Goal: Task Accomplishment & Management: Manage account settings

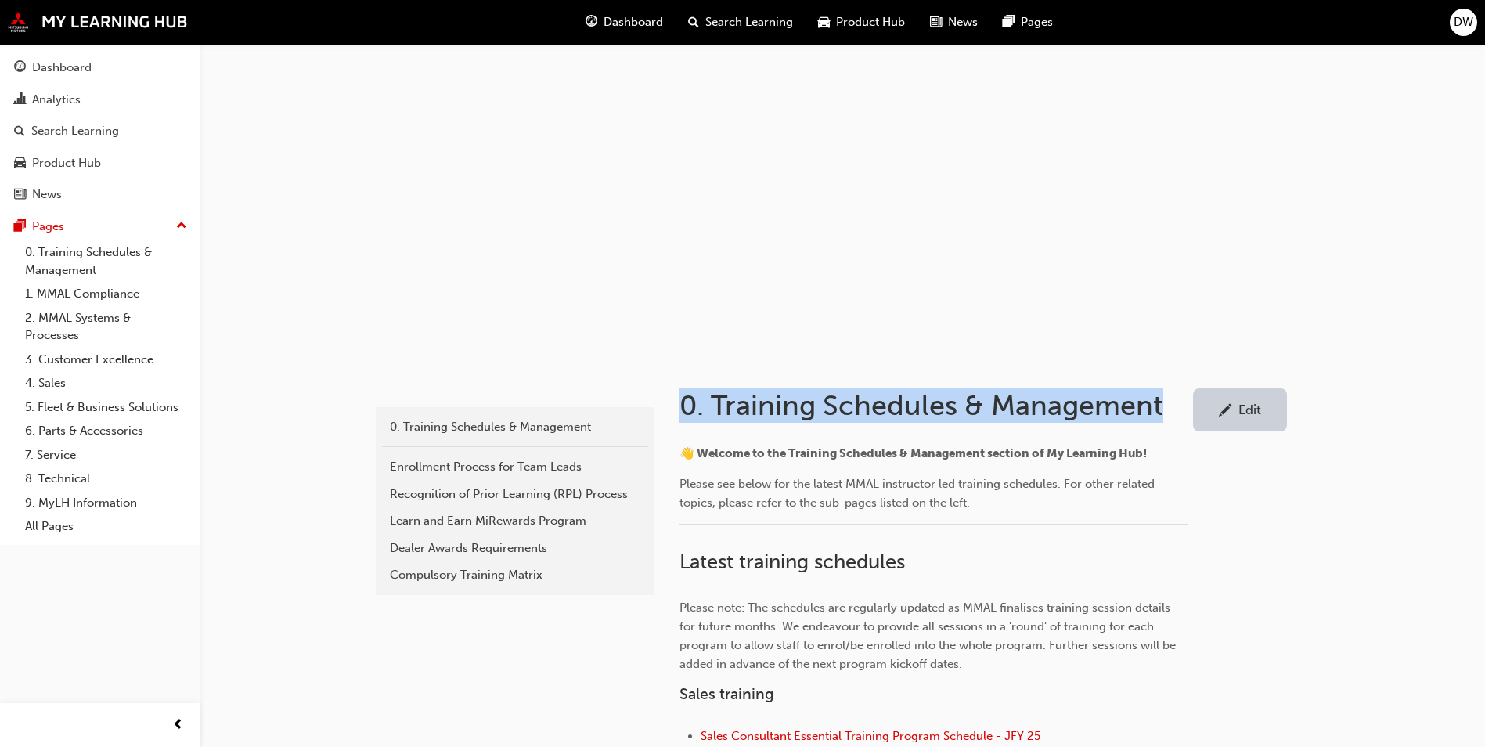
drag, startPoint x: 1169, startPoint y: 406, endPoint x: 680, endPoint y: 412, distance: 488.6
click at [680, 412] on h1 "0. Training Schedules & Management" at bounding box center [937, 405] width 514 height 34
drag, startPoint x: 680, startPoint y: 412, endPoint x: 669, endPoint y: 409, distance: 11.2
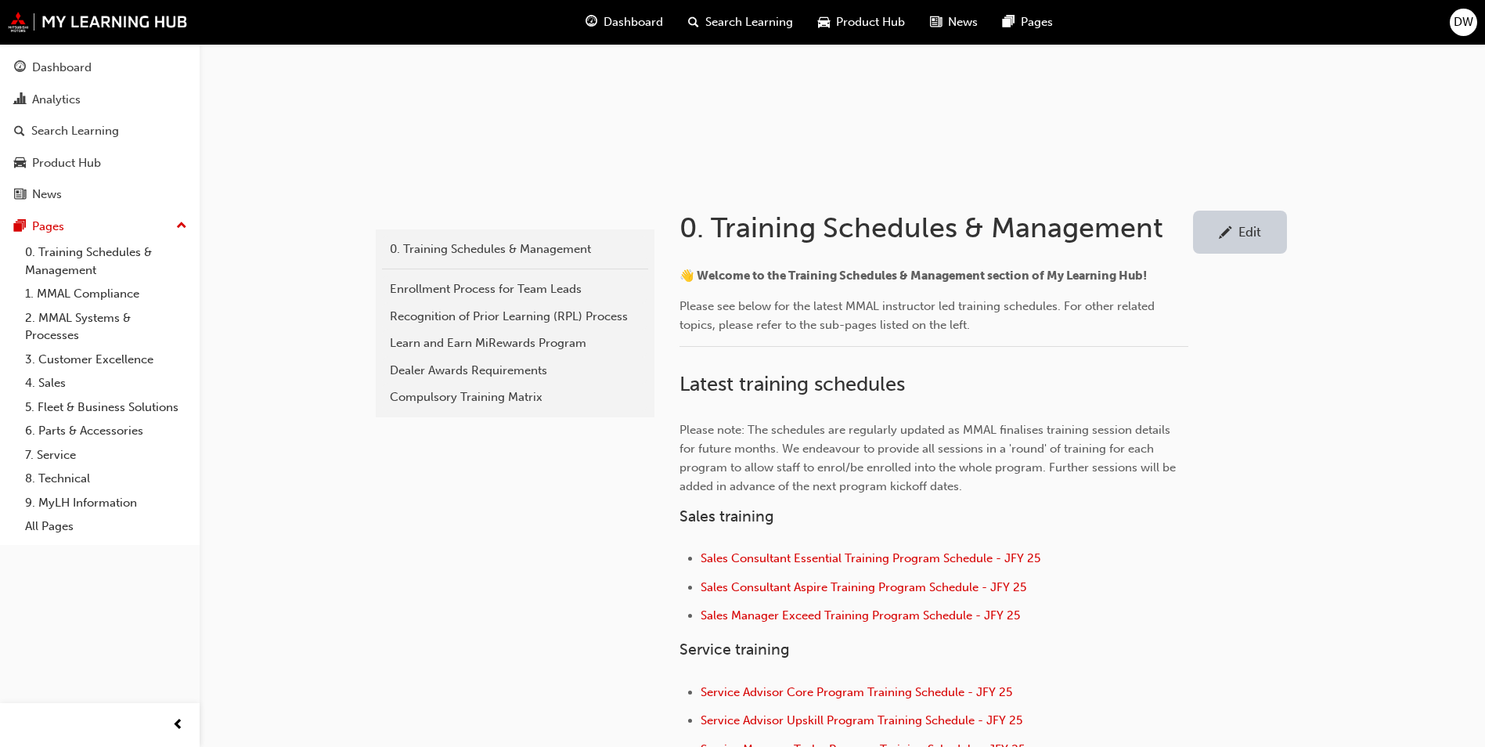
scroll to position [391, 0]
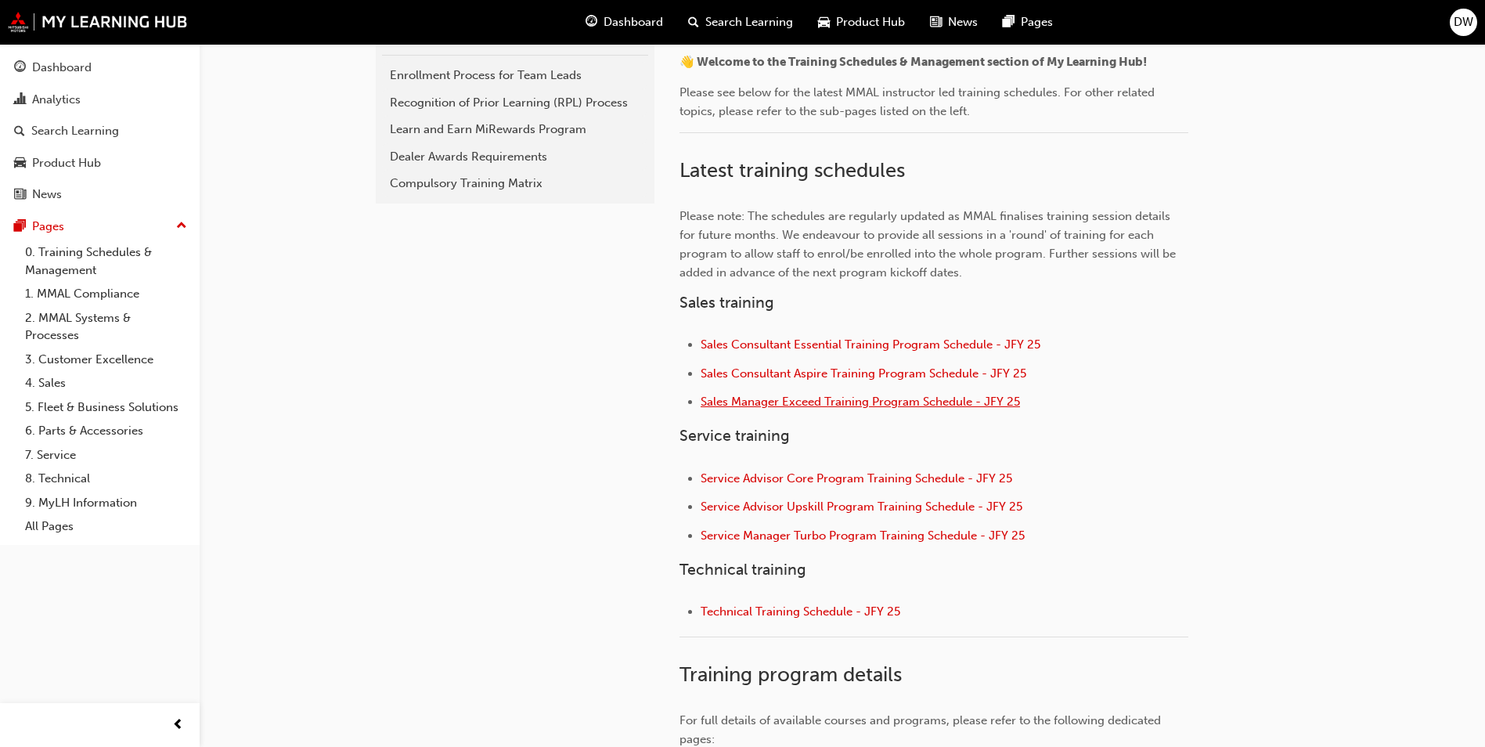
click at [884, 401] on span "Sales Manager Exceed Training Program Schedule - JFY 25" at bounding box center [860, 402] width 319 height 14
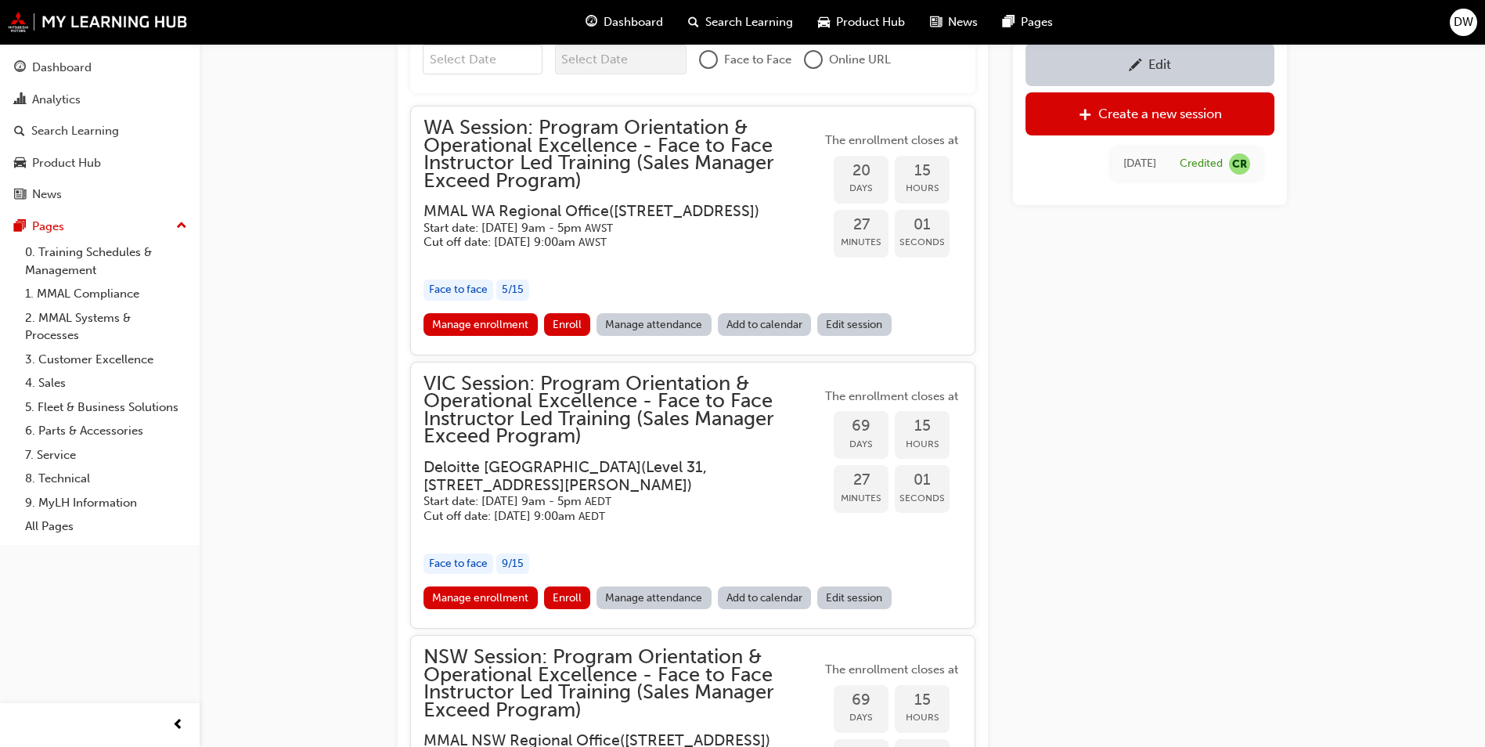
scroll to position [1352, 0]
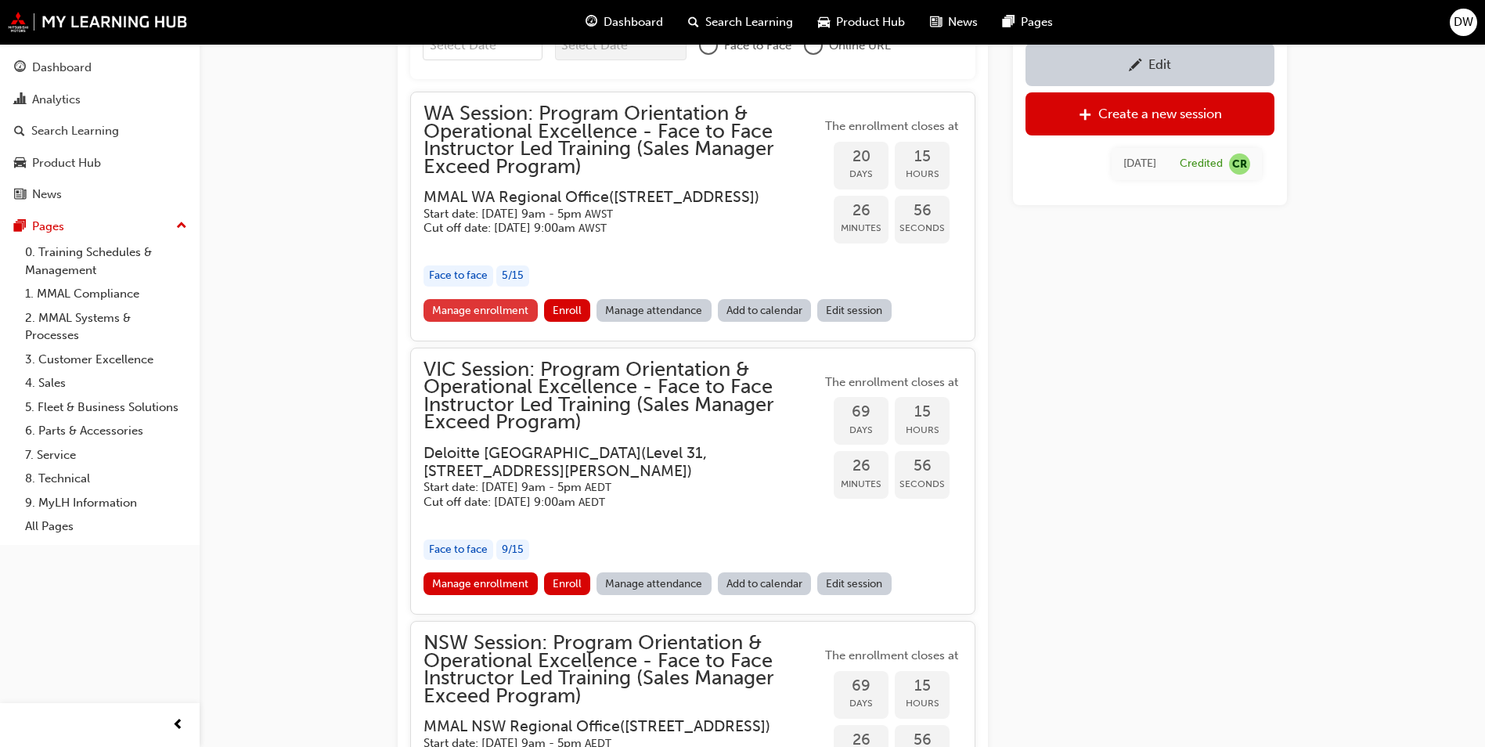
click at [493, 308] on link "Manage enrollment" at bounding box center [481, 310] width 114 height 23
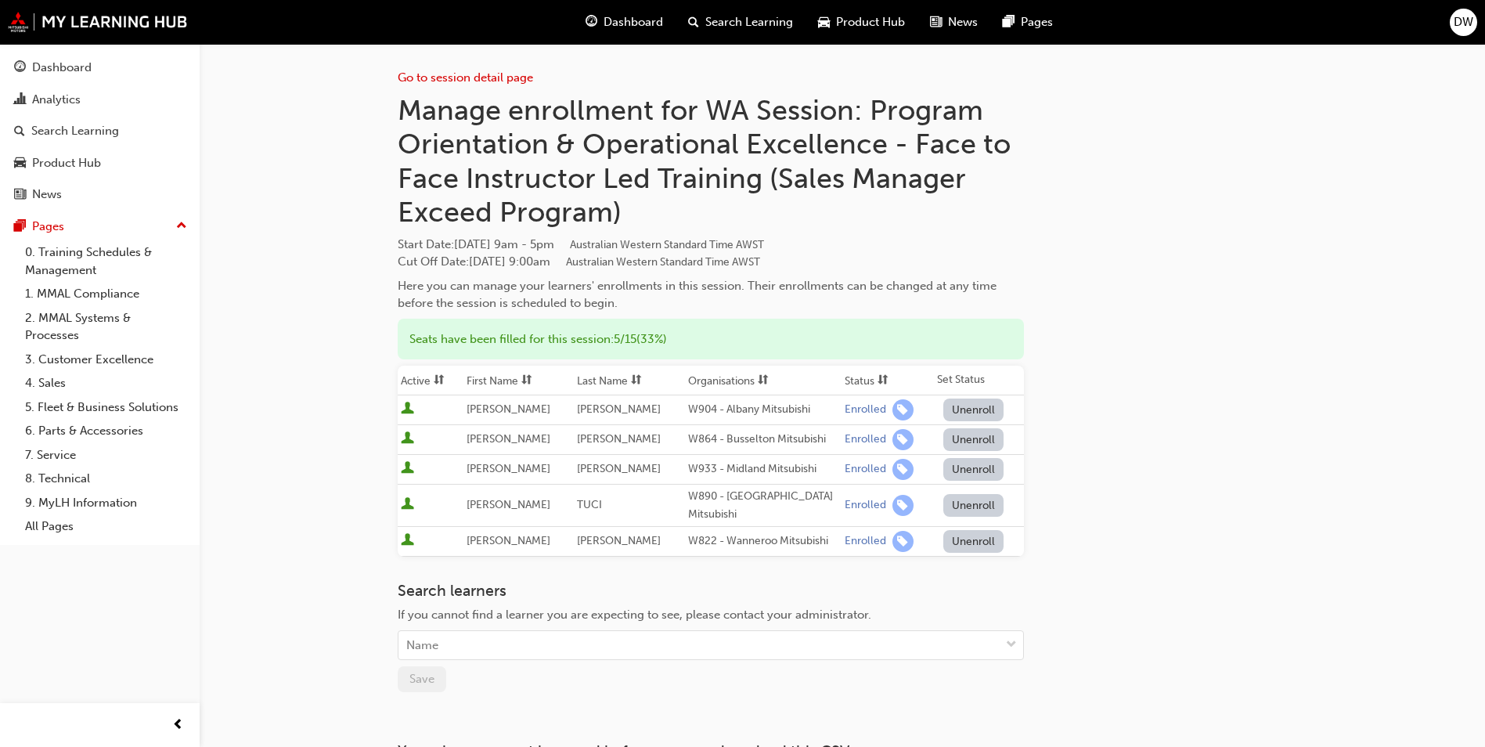
click at [1095, 347] on div "Go to session detail page Manage enrollment for WA Session: Program Orientation…" at bounding box center [842, 429] width 889 height 770
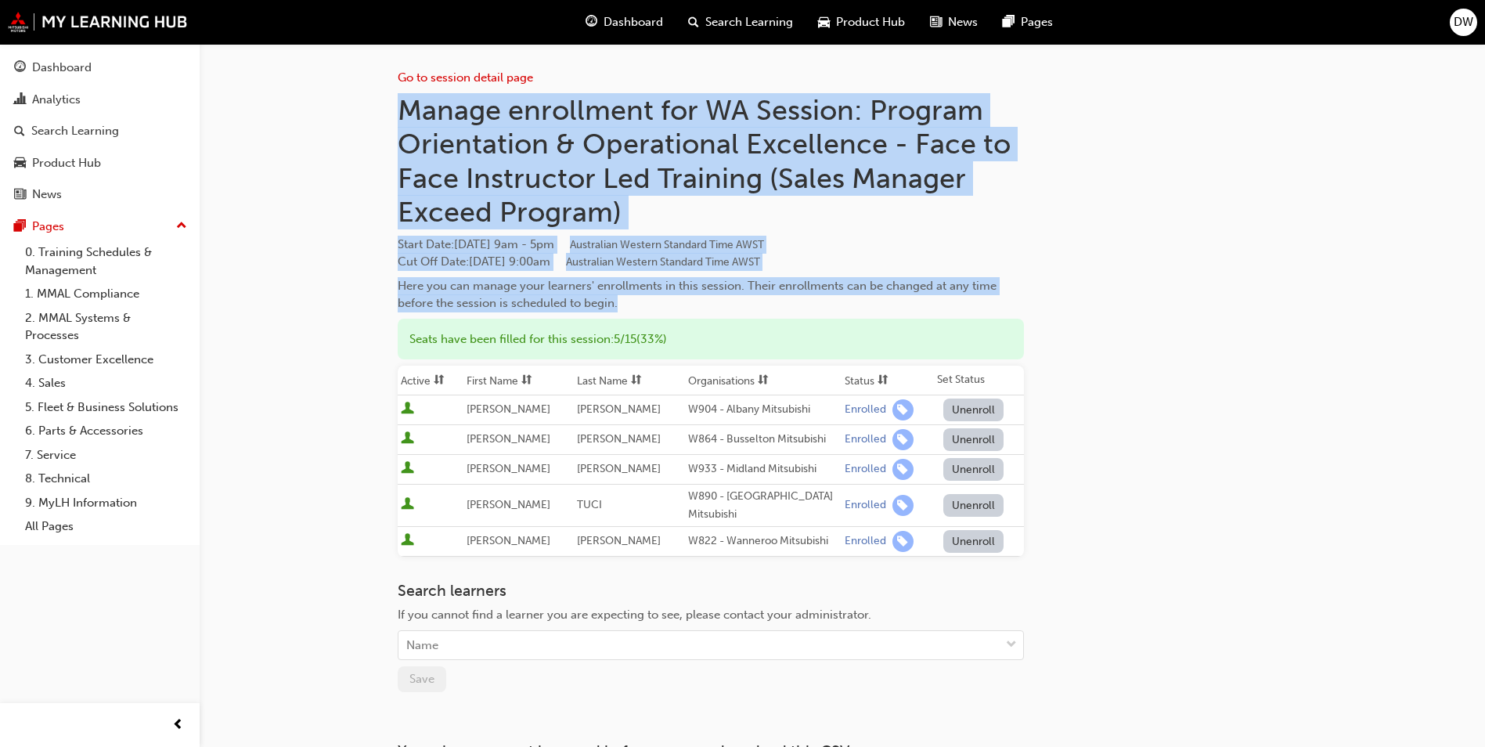
drag, startPoint x: 622, startPoint y: 306, endPoint x: 388, endPoint y: 117, distance: 300.1
click at [388, 117] on div "Go to session detail page Manage enrollment for WA Session: Program Orientation…" at bounding box center [843, 454] width 940 height 820
click at [655, 303] on div "Here you can manage your learners' enrollments in this session. Their enrollmen…" at bounding box center [711, 294] width 626 height 35
drag, startPoint x: 626, startPoint y: 304, endPoint x: 384, endPoint y: 106, distance: 312.8
click at [384, 106] on div "Go to session detail page Manage enrollment for WA Session: Program Orientation…" at bounding box center [843, 454] width 940 height 820
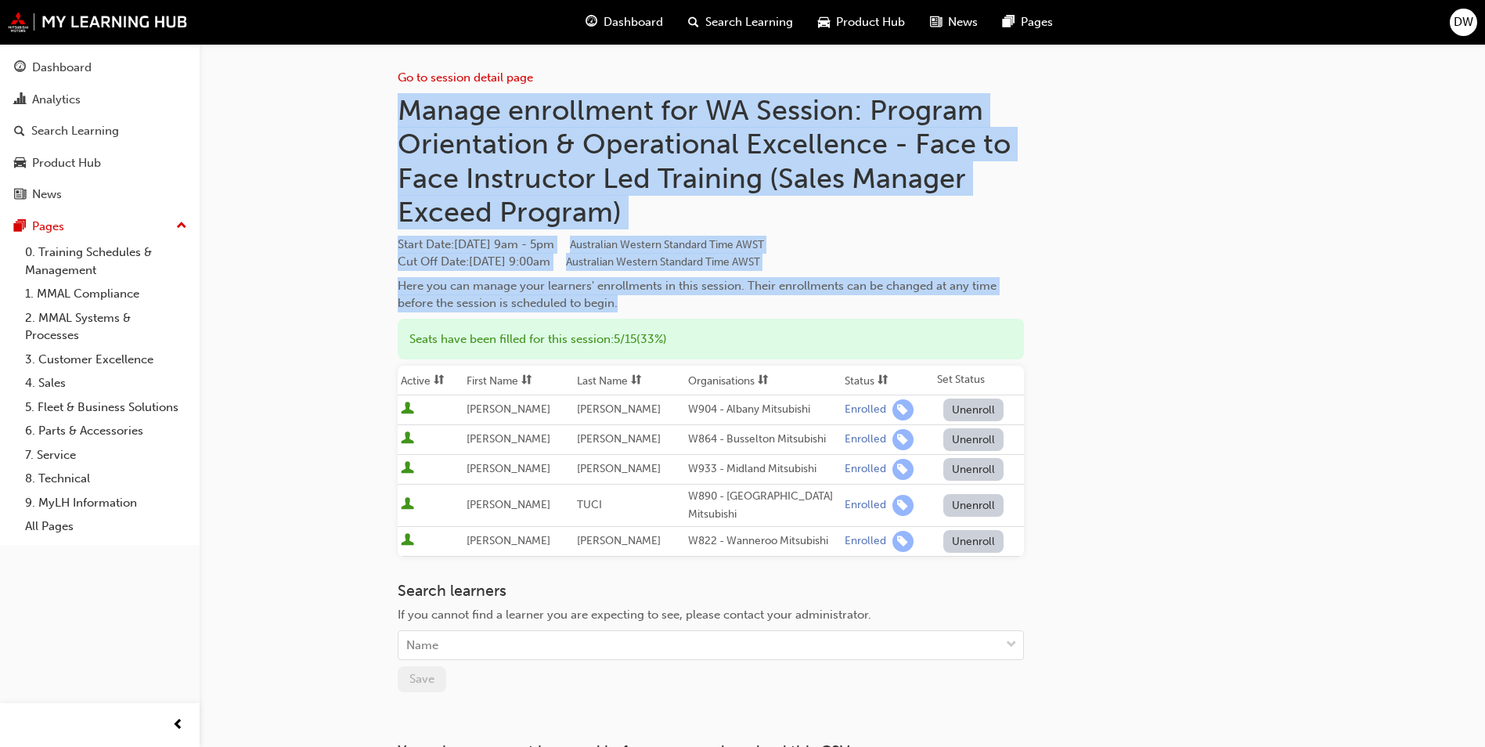
click at [648, 303] on div "Here you can manage your learners' enrollments in this session. Their enrollmen…" at bounding box center [711, 294] width 626 height 35
click at [651, 304] on div "Here you can manage your learners' enrollments in this session. Their enrollmen…" at bounding box center [711, 294] width 626 height 35
drag, startPoint x: 635, startPoint y: 305, endPoint x: 367, endPoint y: 114, distance: 328.5
click at [367, 114] on div "Go to session detail page Manage enrollment for WA Session: Program Orientation…" at bounding box center [742, 451] width 1485 height 903
click at [1174, 219] on div "Go to session detail page Manage enrollment for WA Session: Program Orientation…" at bounding box center [842, 429] width 889 height 770
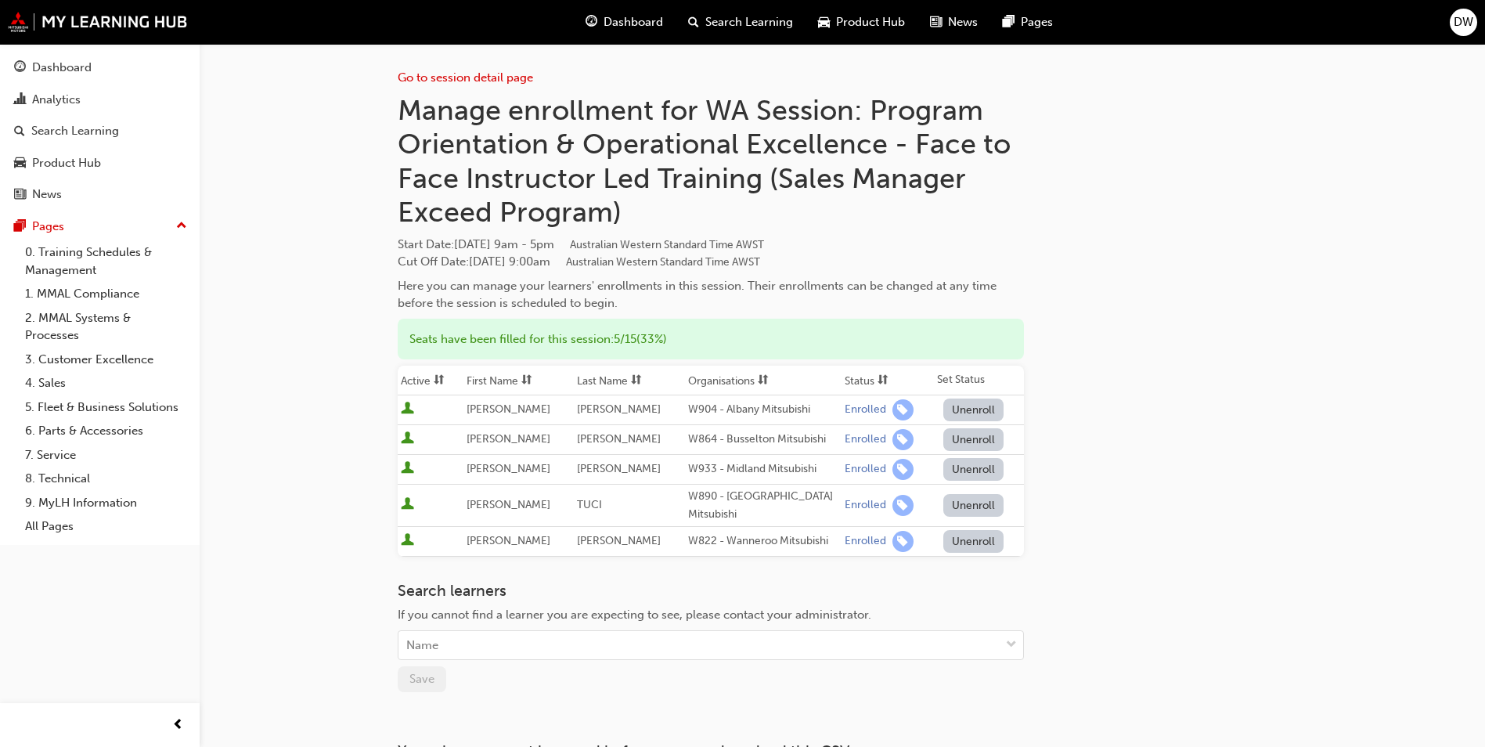
click at [1189, 473] on div "Go to session detail page Manage enrollment for WA Session: Program Orientation…" at bounding box center [842, 429] width 889 height 770
drag, startPoint x: 59, startPoint y: 249, endPoint x: 209, endPoint y: 276, distance: 152.8
click at [59, 249] on link "0. Training Schedules & Management" at bounding box center [106, 260] width 175 height 41
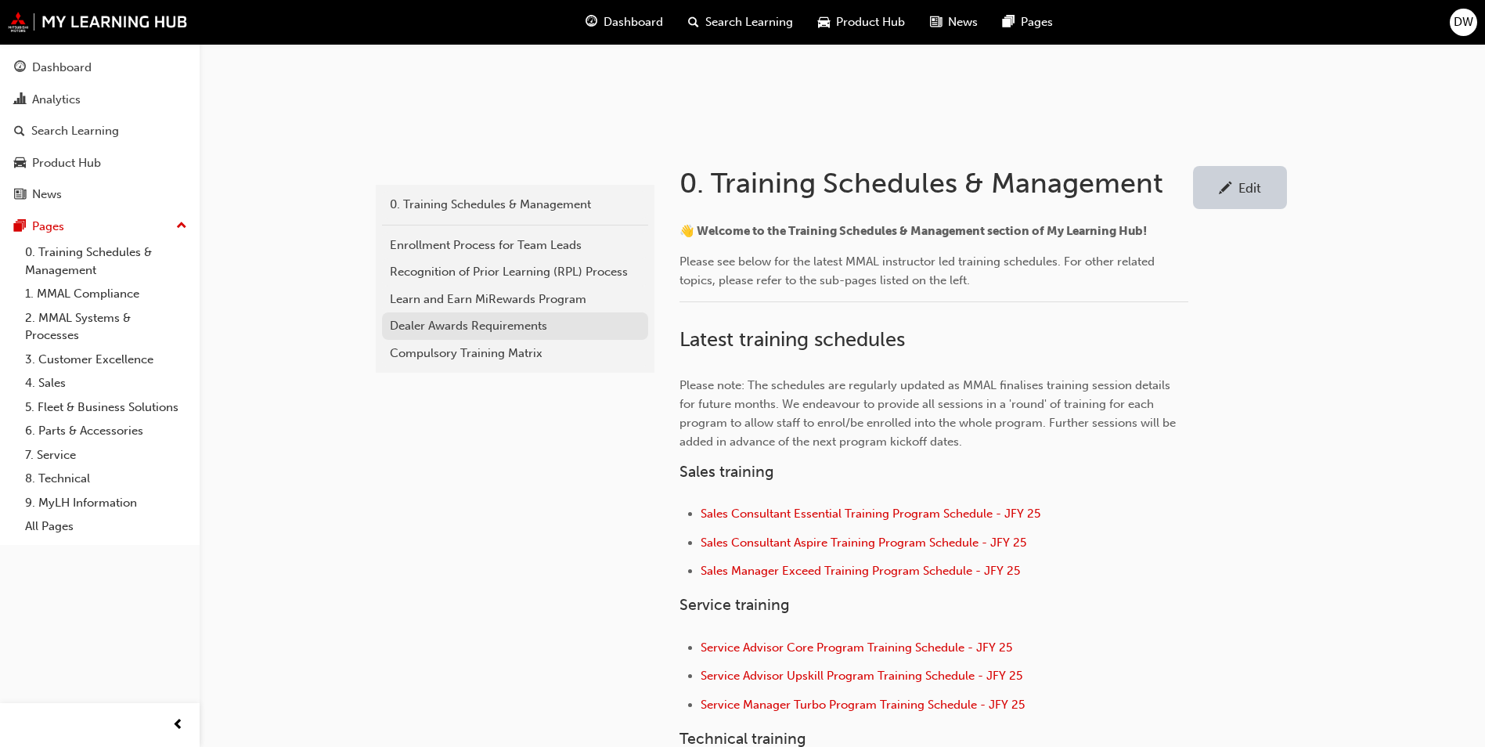
scroll to position [470, 0]
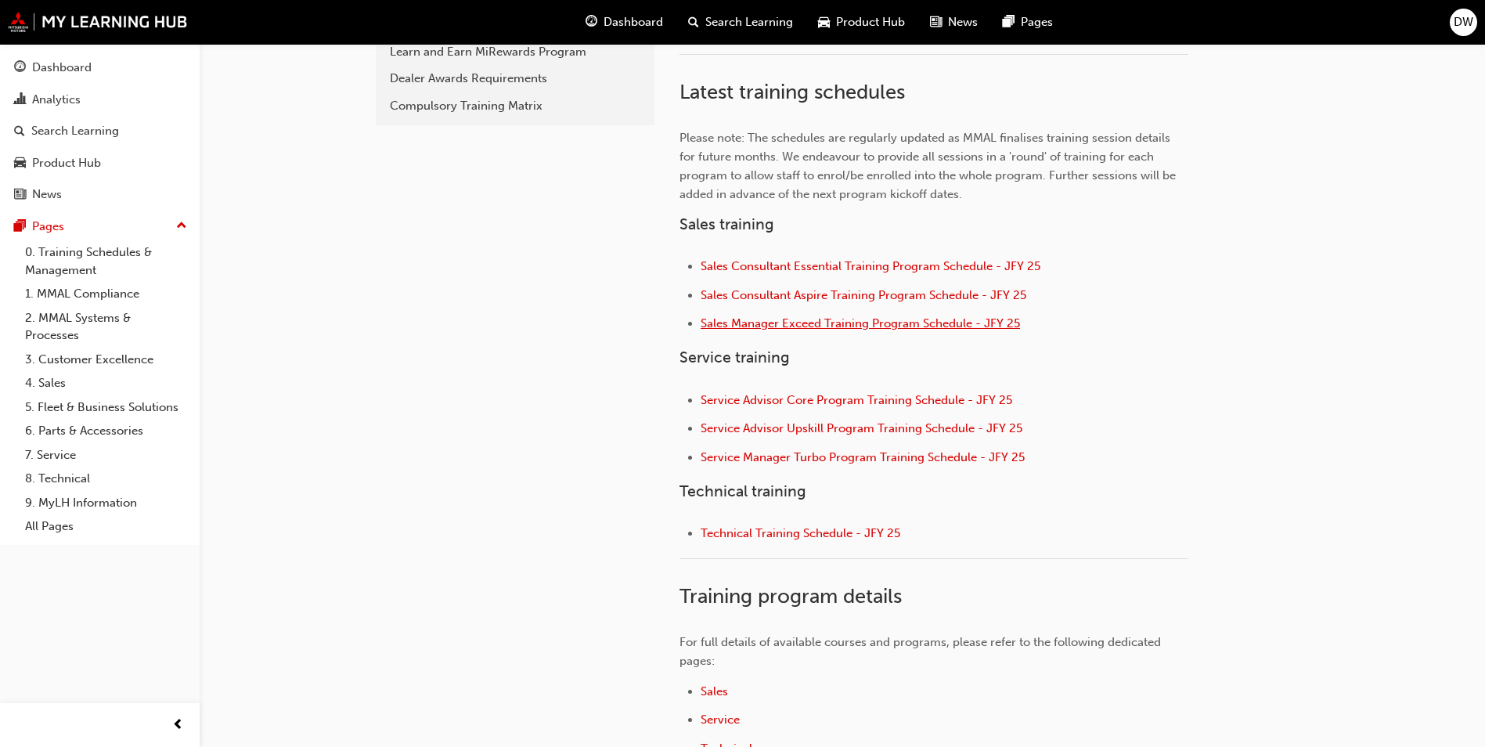
click at [864, 319] on span "Sales Manager Exceed Training Program Schedule - JFY 25" at bounding box center [860, 323] width 319 height 14
